Goal: Task Accomplishment & Management: Manage account settings

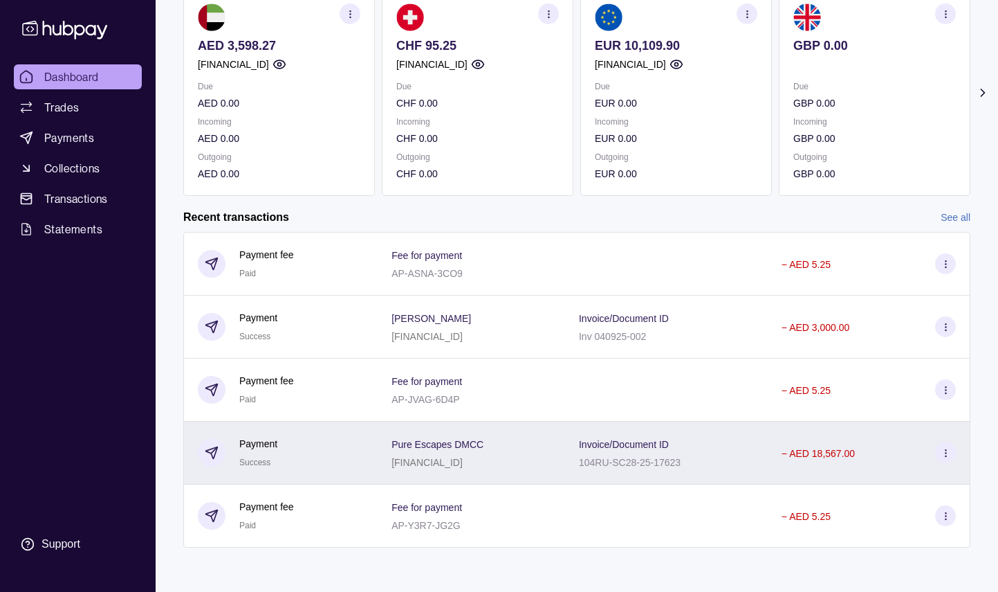
scroll to position [143, 0]
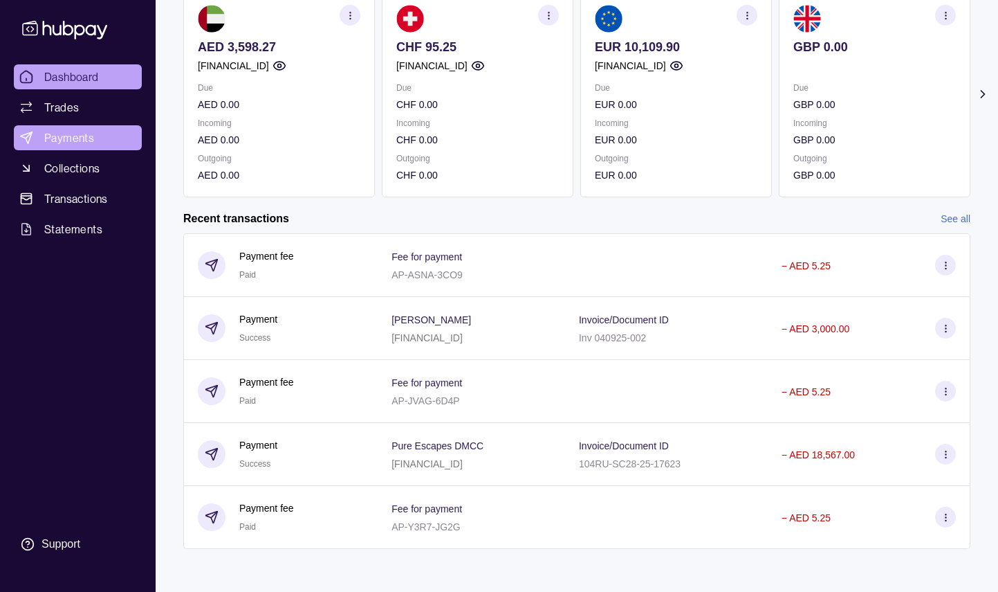
click at [55, 140] on span "Payments" at bounding box center [69, 137] width 50 height 17
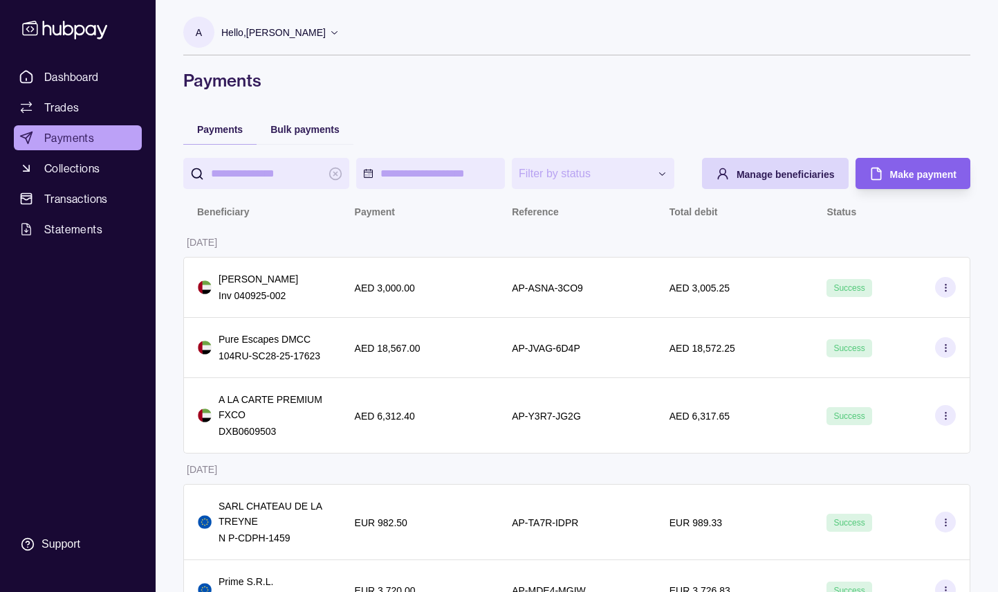
click at [326, 38] on p "Hello, [PERSON_NAME]" at bounding box center [273, 32] width 104 height 15
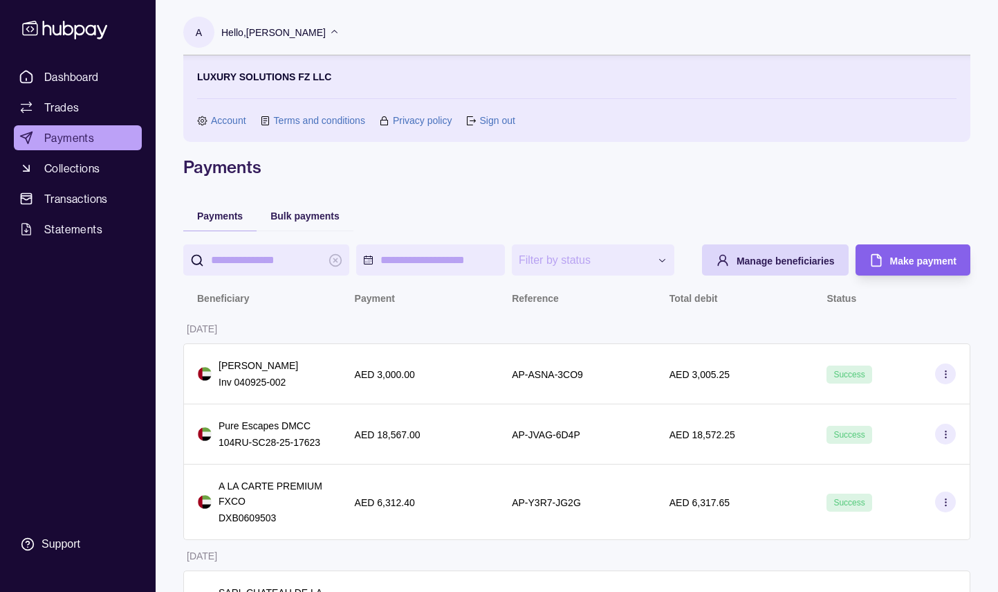
click at [491, 122] on link "Sign out" at bounding box center [496, 120] width 35 height 15
